Goal: Task Accomplishment & Management: Complete application form

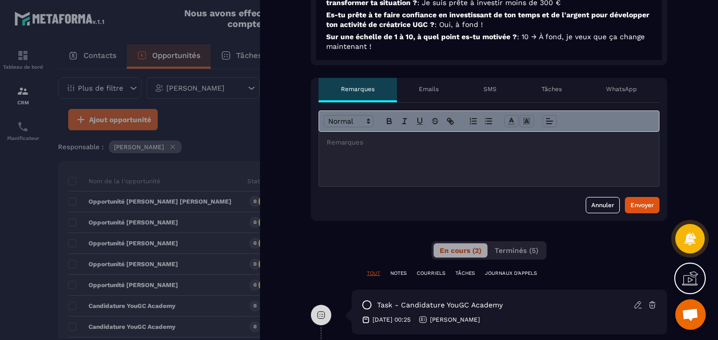
scroll to position [446, 0]
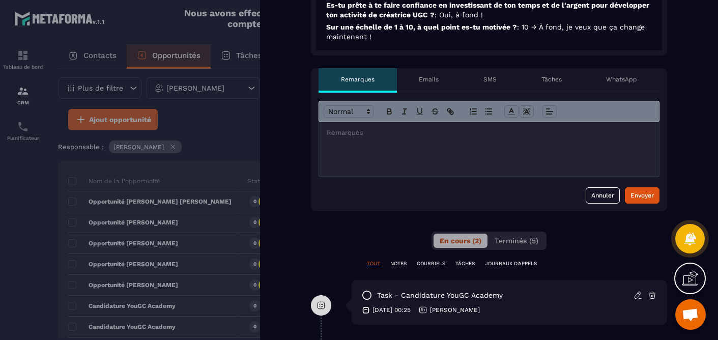
click at [493, 152] on div at bounding box center [489, 149] width 340 height 54
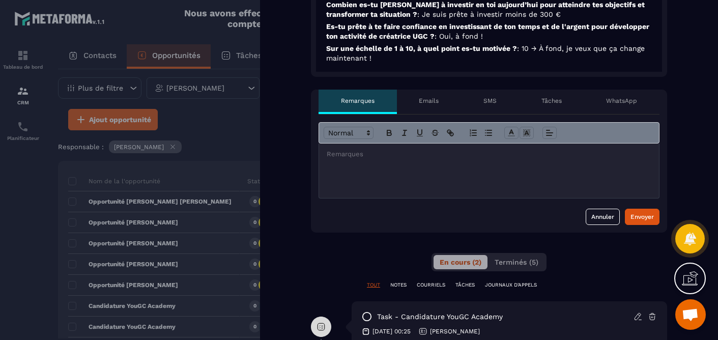
scroll to position [463, 0]
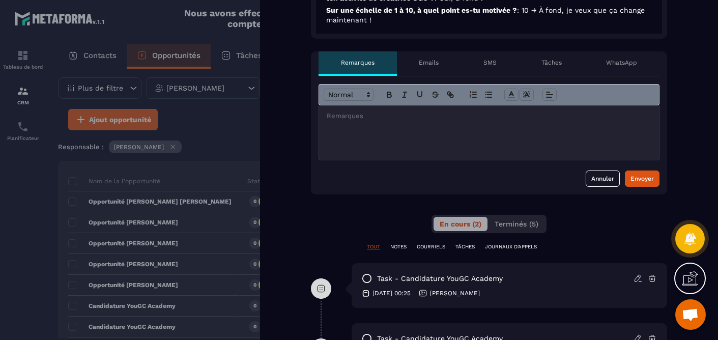
click at [557, 67] on div "Tâches" at bounding box center [551, 63] width 65 height 24
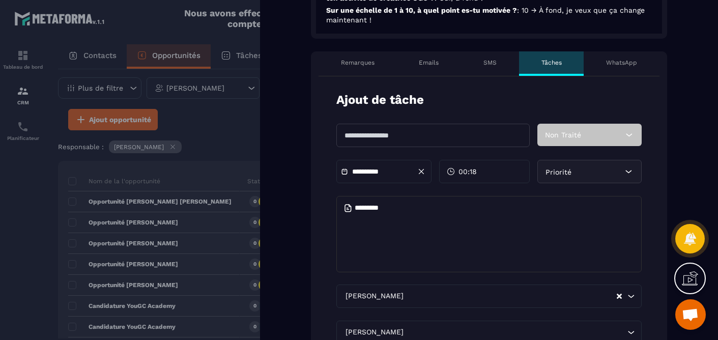
click at [439, 137] on input "text" at bounding box center [432, 135] width 193 height 23
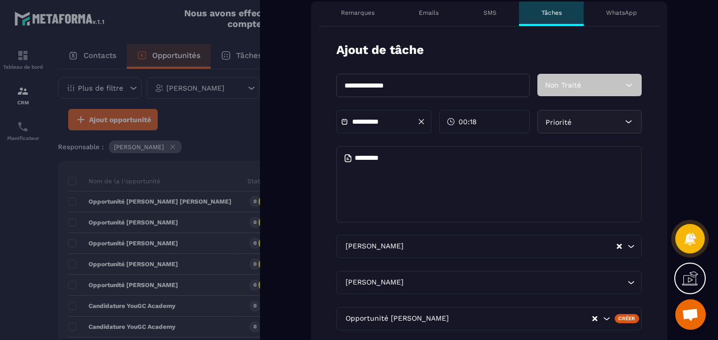
scroll to position [514, 0]
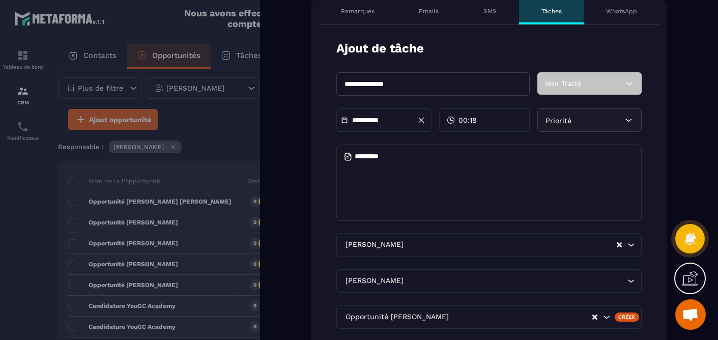
type input "**********"
click at [383, 122] on input "**********" at bounding box center [387, 121] width 71 height 8
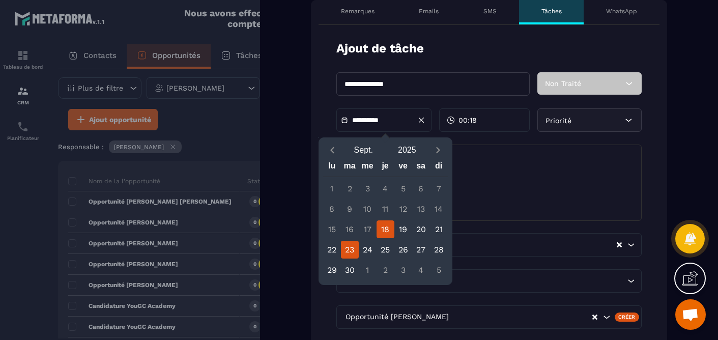
click at [350, 246] on div "23" at bounding box center [350, 250] width 18 height 18
type input "**********"
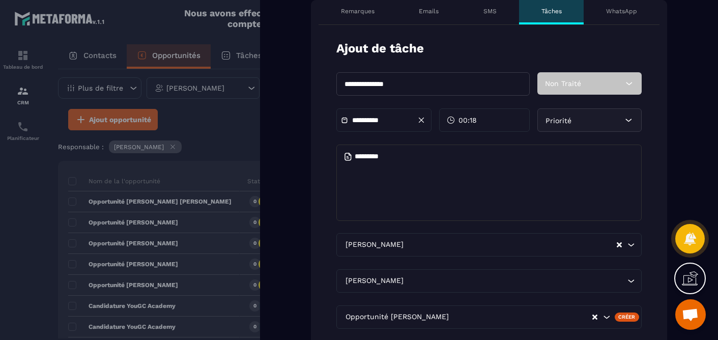
click at [476, 121] on span "00:18" at bounding box center [468, 120] width 18 height 10
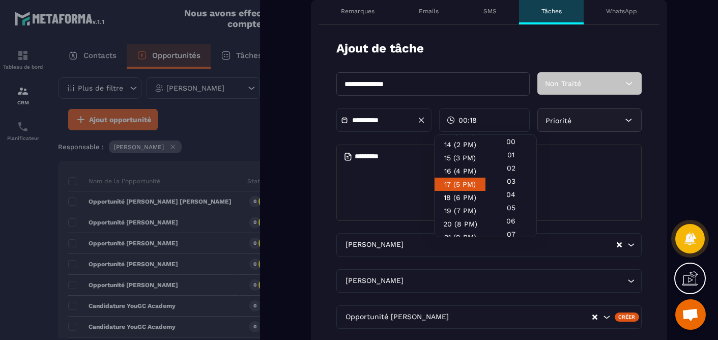
scroll to position [182, 0]
click at [465, 162] on div "15 (3 PM)" at bounding box center [460, 158] width 51 height 13
click at [513, 212] on div "30" at bounding box center [511, 206] width 51 height 13
click at [586, 154] on textarea at bounding box center [488, 183] width 305 height 76
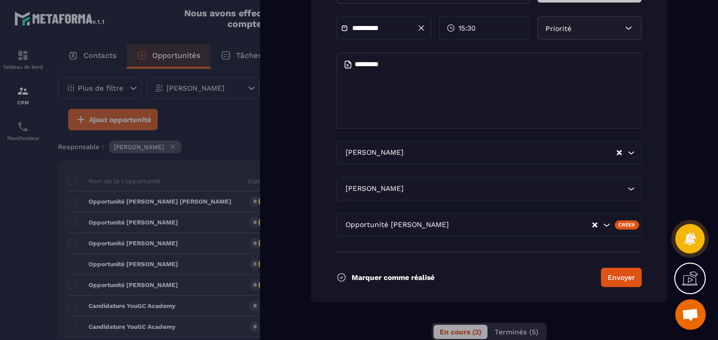
scroll to position [607, 0]
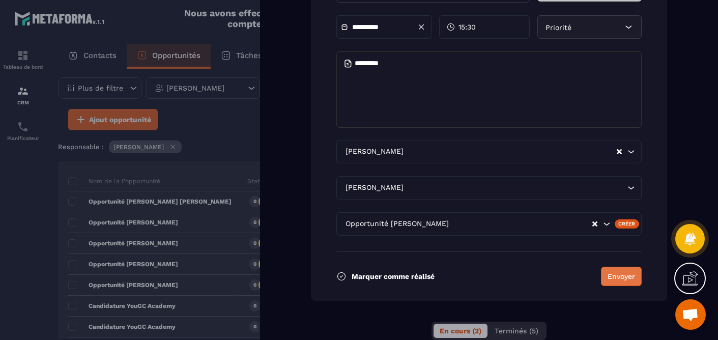
click at [627, 277] on button "Envoyer" at bounding box center [621, 276] width 41 height 19
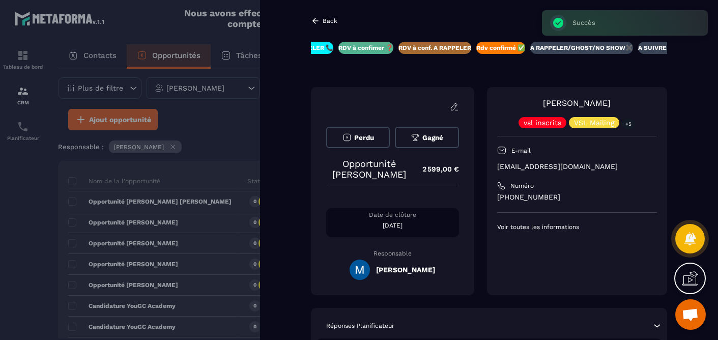
scroll to position [0, 130]
